Goal: Entertainment & Leisure: Browse casually

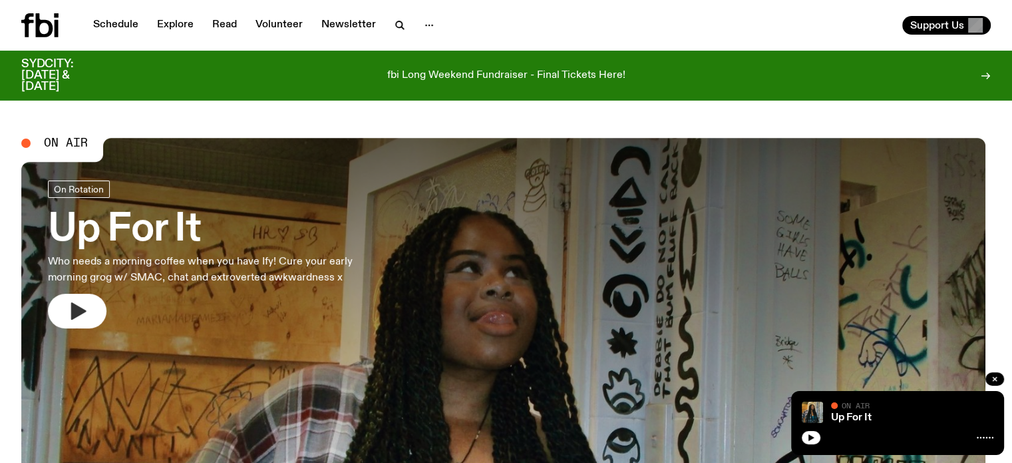
click at [98, 312] on button "button" at bounding box center [77, 311] width 59 height 35
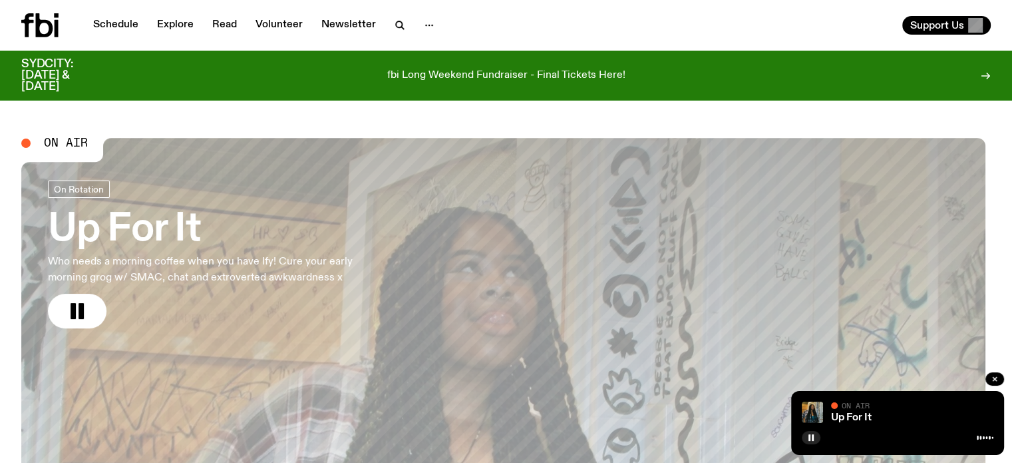
click at [48, 294] on button "button" at bounding box center [77, 311] width 59 height 35
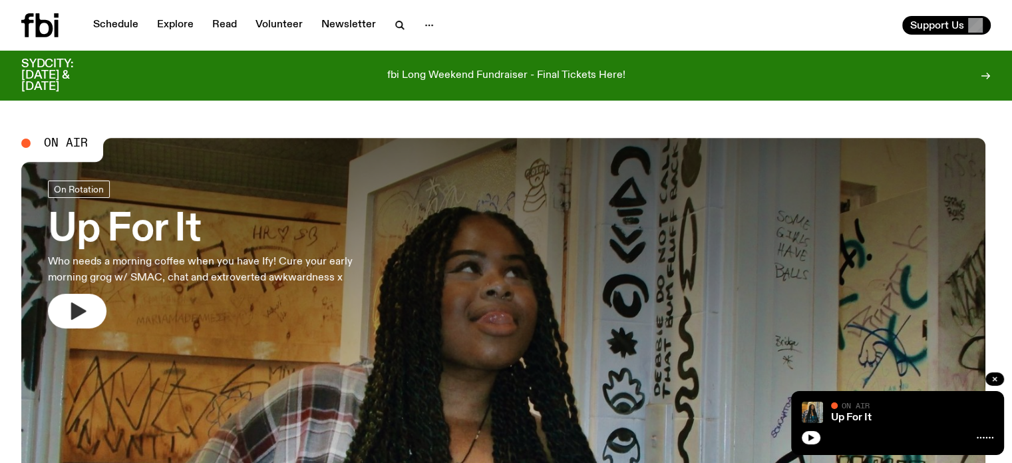
click at [106, 308] on button "button" at bounding box center [77, 311] width 59 height 35
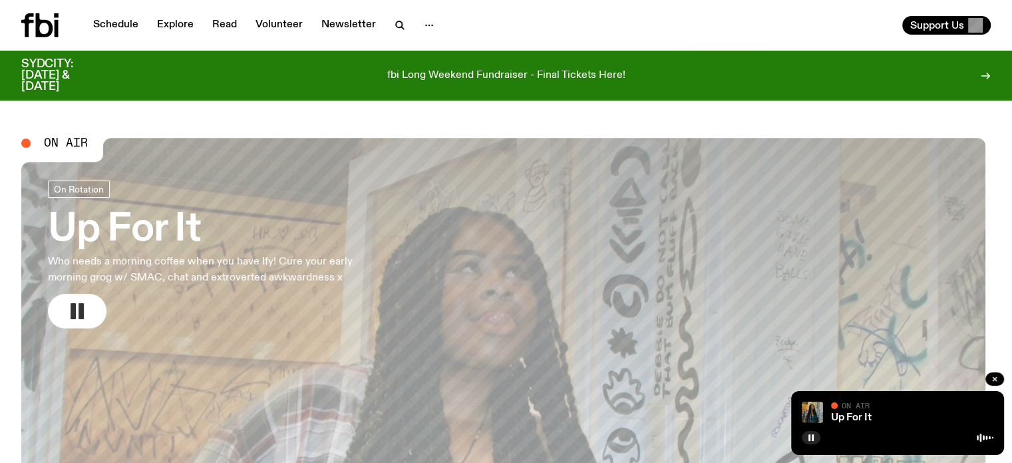
click at [83, 311] on rect "button" at bounding box center [81, 311] width 5 height 16
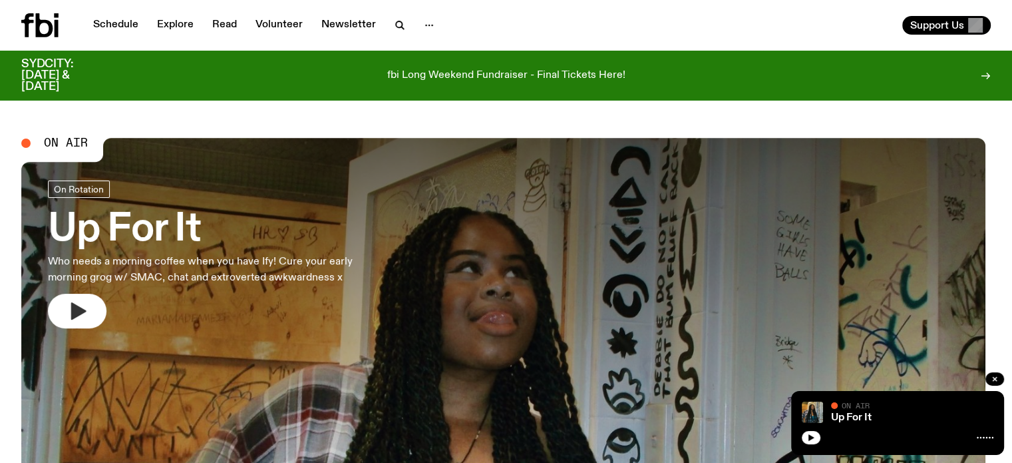
click at [88, 313] on icon "button" at bounding box center [77, 310] width 21 height 21
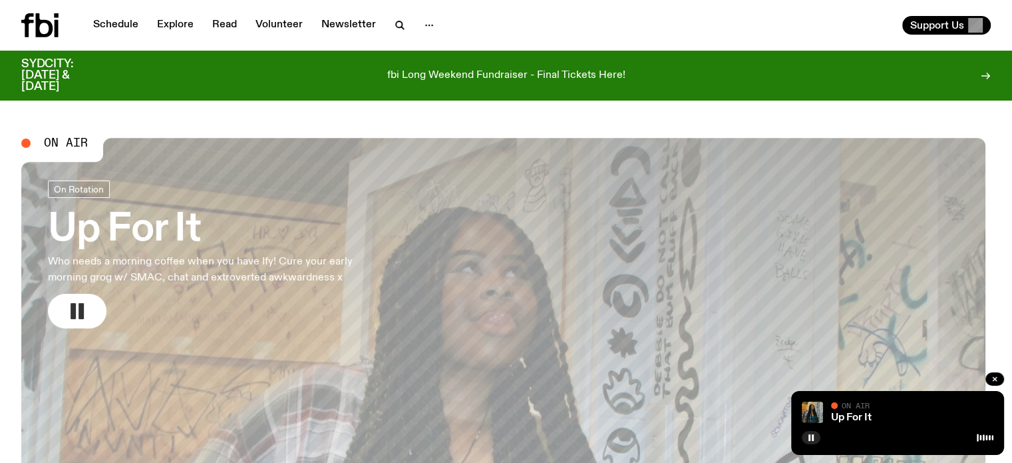
click at [106, 308] on button "button" at bounding box center [77, 311] width 59 height 35
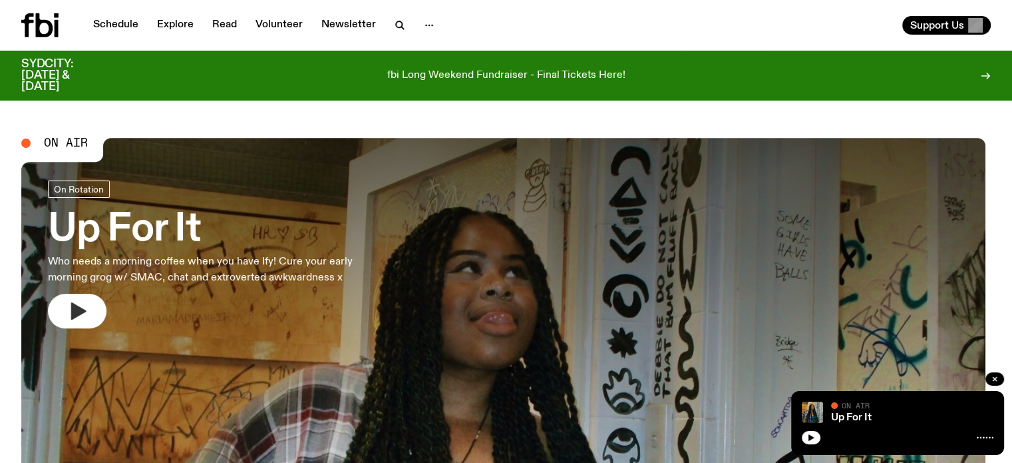
click at [83, 304] on icon "button" at bounding box center [77, 310] width 21 height 21
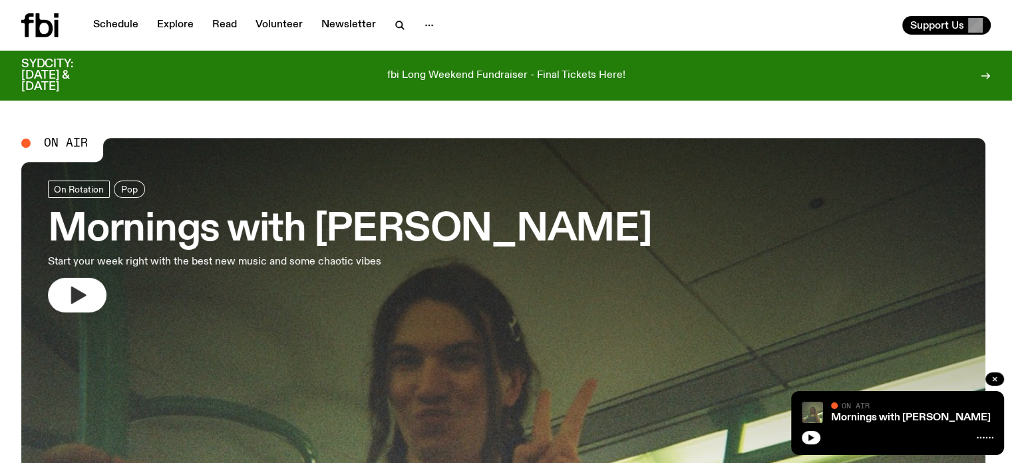
click at [80, 302] on icon "button" at bounding box center [77, 294] width 21 height 21
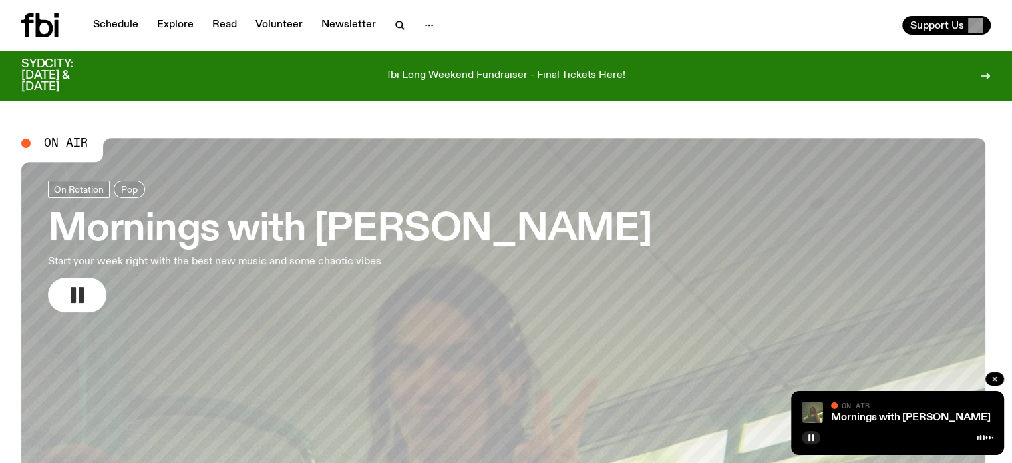
click at [83, 295] on rect "button" at bounding box center [81, 295] width 5 height 16
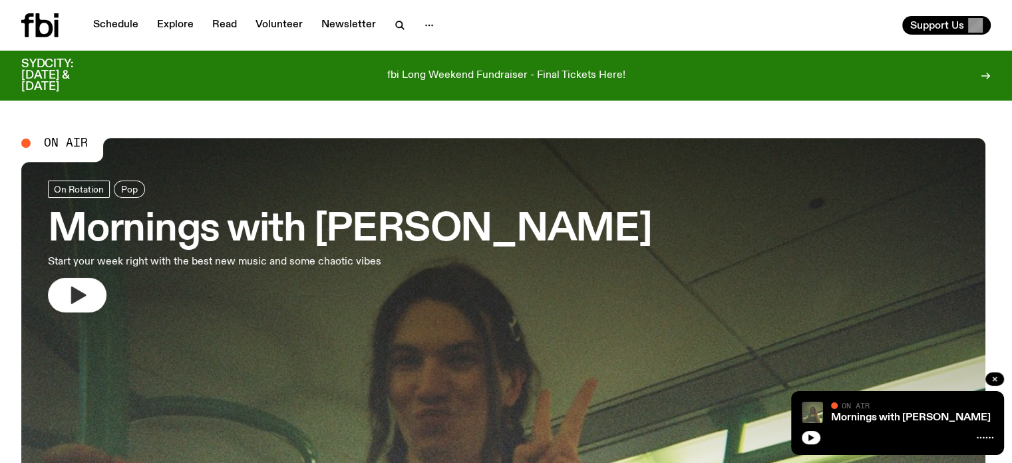
click at [64, 297] on button "button" at bounding box center [77, 295] width 59 height 35
